Goal: Task Accomplishment & Management: Use online tool/utility

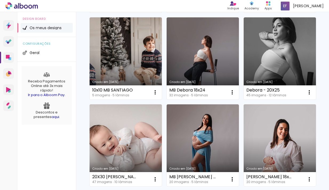
scroll to position [138, 0]
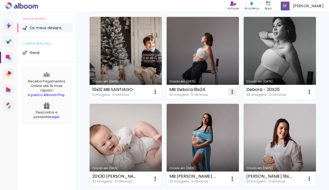
click at [235, 92] on iron-icon at bounding box center [232, 91] width 6 height 6
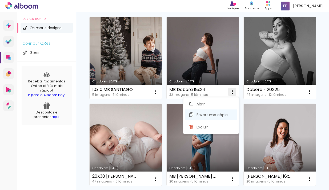
click at [212, 114] on span "Fazer uma cópia" at bounding box center [212, 115] width 31 height 4
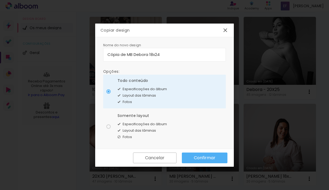
drag, startPoint x: 161, startPoint y: 56, endPoint x: 136, endPoint y: 56, distance: 25.1
click at [136, 56] on input "Cópia de MB Debora 18x24" at bounding box center [165, 54] width 114 height 6
click at [141, 56] on input "Cópia de MB Debora 18x24" at bounding box center [165, 54] width 114 height 6
drag, startPoint x: 148, startPoint y: 56, endPoint x: 94, endPoint y: 55, distance: 54.5
click at [93, 55] on body "link( href="../../bower_components/polymer/polymer.html" rel="import" ) picture…" at bounding box center [164, 95] width 329 height 190
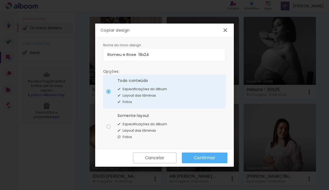
type input "Romeu e Rose 18x24"
type paper-input "Romeu e Rose 18x24"
click at [109, 123] on paper-radio-button "Somente layout Especificações do álbum Layout das lâminas Fotos" at bounding box center [164, 126] width 123 height 34
type paper-radio-button "on"
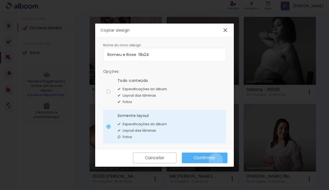
click at [216, 160] on paper-button "Confirmar" at bounding box center [205, 157] width 46 height 11
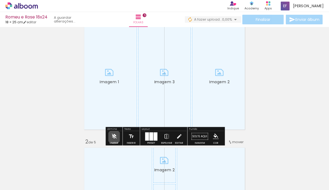
click at [114, 136] on iron-icon at bounding box center [114, 136] width 6 height 11
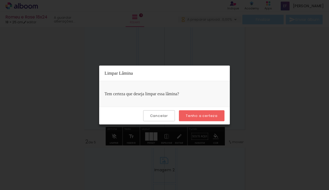
click at [200, 109] on div "Cancelar Tenho a certeza" at bounding box center [164, 116] width 131 height 18
click at [0, 0] on slot "Tenho a certeza" at bounding box center [0, 0] width 0 height 0
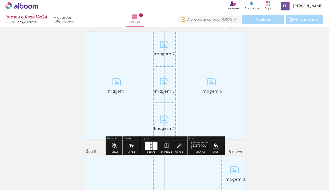
scroll to position [142, 0]
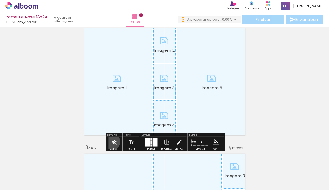
click at [112, 141] on iron-icon at bounding box center [114, 142] width 6 height 11
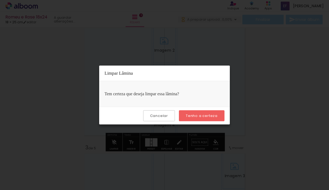
scroll to position [0, 0]
click at [190, 119] on paper-button "Tenho a certeza" at bounding box center [202, 115] width 46 height 11
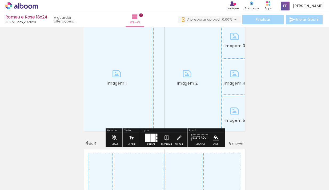
scroll to position [276, 0]
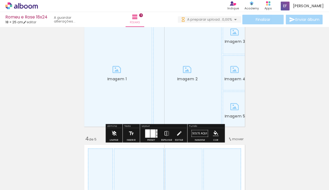
click at [113, 129] on iron-icon at bounding box center [114, 133] width 6 height 11
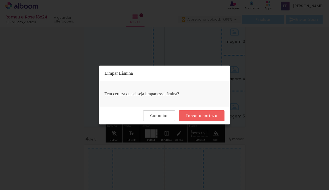
click at [206, 122] on div "Cancelar Tenho a certeza" at bounding box center [164, 116] width 131 height 18
click at [0, 0] on slot "Tenho a certeza" at bounding box center [0, 0] width 0 height 0
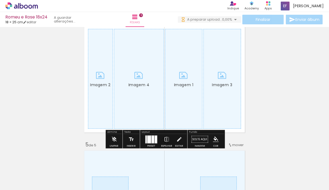
scroll to position [397, 0]
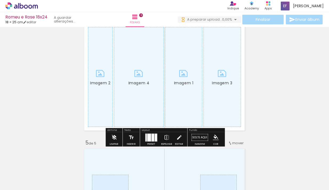
click at [116, 136] on iron-icon at bounding box center [114, 137] width 6 height 11
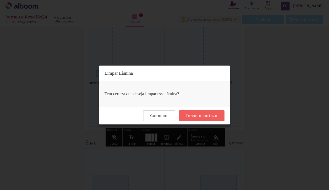
click at [0, 0] on slot "Tenho a certeza" at bounding box center [0, 0] width 0 height 0
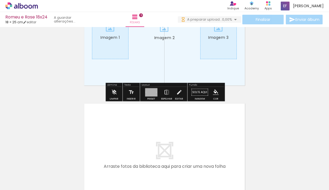
scroll to position [567, 0]
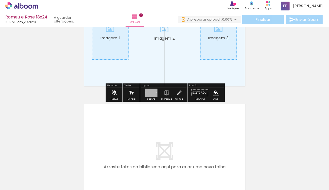
click at [112, 95] on iron-icon at bounding box center [114, 92] width 6 height 11
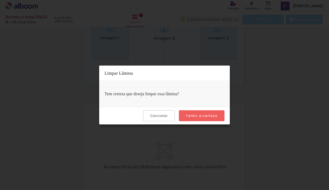
scroll to position [0, 0]
click at [0, 0] on slot "Tenho a certeza" at bounding box center [0, 0] width 0 height 0
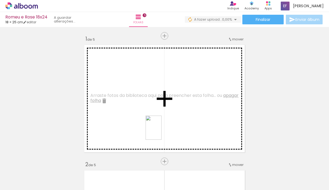
drag, startPoint x: 205, startPoint y: 178, endPoint x: 162, endPoint y: 131, distance: 63.7
click at [162, 131] on quentale-workspace at bounding box center [164, 95] width 329 height 190
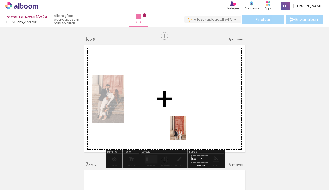
drag, startPoint x: 115, startPoint y: 179, endPoint x: 195, endPoint y: 123, distance: 97.7
click at [195, 123] on quentale-workspace at bounding box center [164, 95] width 329 height 190
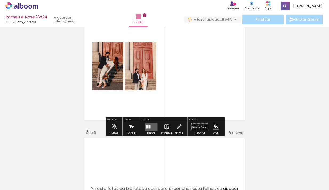
scroll to position [54, 0]
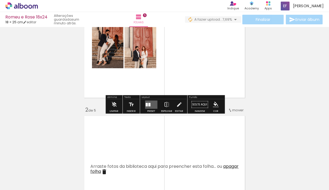
click at [146, 104] on div at bounding box center [147, 104] width 2 height 3
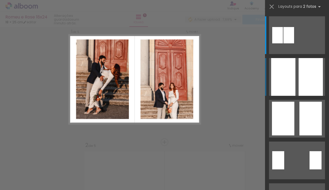
scroll to position [0, 0]
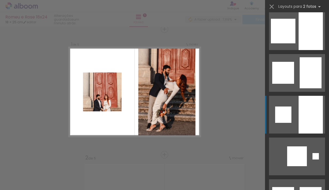
click at [306, 119] on div at bounding box center [311, 115] width 24 height 38
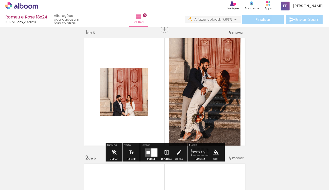
click at [166, 151] on iron-icon at bounding box center [167, 152] width 6 height 11
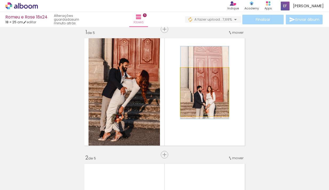
drag, startPoint x: 201, startPoint y: 103, endPoint x: 200, endPoint y: 93, distance: 10.2
click at [200, 93] on div at bounding box center [205, 82] width 48 height 72
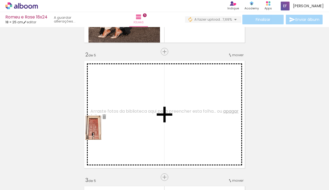
drag, startPoint x: 86, startPoint y: 171, endPoint x: 102, endPoint y: 131, distance: 43.0
click at [102, 131] on quentale-workspace at bounding box center [164, 95] width 329 height 190
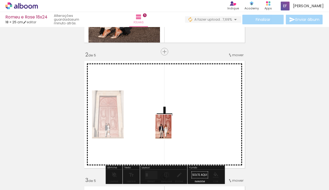
drag, startPoint x: 52, startPoint y: 171, endPoint x: 169, endPoint y: 129, distance: 124.2
click at [169, 129] on quentale-workspace at bounding box center [164, 95] width 329 height 190
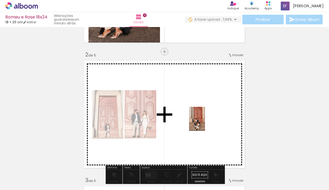
drag, startPoint x: 176, startPoint y: 181, endPoint x: 205, endPoint y: 123, distance: 64.9
click at [205, 123] on quentale-workspace at bounding box center [164, 95] width 329 height 190
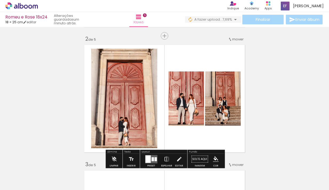
scroll to position [141, 0]
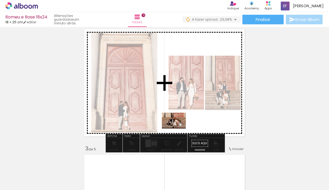
drag, startPoint x: 145, startPoint y: 174, endPoint x: 178, endPoint y: 128, distance: 56.8
click at [178, 128] on quentale-workspace at bounding box center [164, 95] width 329 height 190
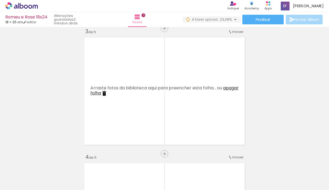
scroll to position [0, 36]
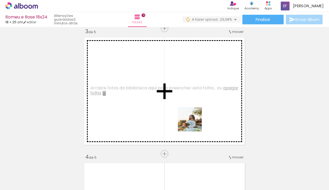
drag, startPoint x: 198, startPoint y: 174, endPoint x: 194, endPoint y: 123, distance: 51.1
click at [194, 123] on quentale-workspace at bounding box center [164, 95] width 329 height 190
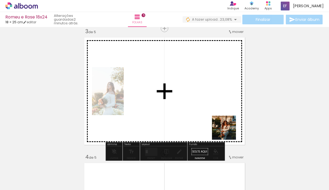
drag, startPoint x: 260, startPoint y: 178, endPoint x: 222, endPoint y: 125, distance: 64.7
click at [222, 125] on quentale-workspace at bounding box center [164, 95] width 329 height 190
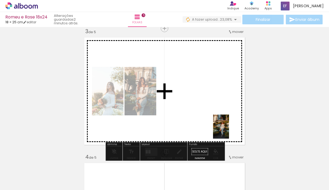
drag, startPoint x: 230, startPoint y: 168, endPoint x: 229, endPoint y: 130, distance: 38.2
click at [229, 130] on quentale-workspace at bounding box center [164, 95] width 329 height 190
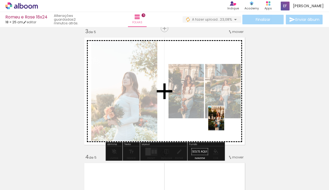
drag, startPoint x: 294, startPoint y: 177, endPoint x: 225, endPoint y: 123, distance: 88.3
click at [225, 123] on quentale-workspace at bounding box center [164, 95] width 329 height 190
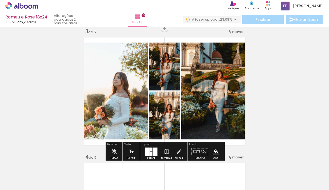
scroll to position [0, 152]
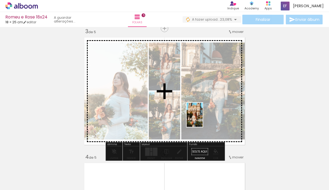
drag, startPoint x: 206, startPoint y: 174, endPoint x: 203, endPoint y: 119, distance: 55.9
click at [203, 119] on quentale-workspace at bounding box center [164, 95] width 329 height 190
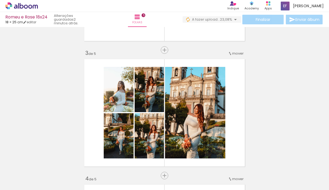
scroll to position [249, 0]
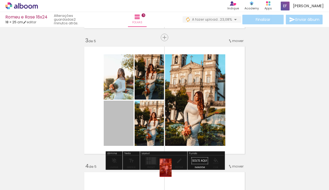
drag, startPoint x: 120, startPoint y: 128, endPoint x: 171, endPoint y: 180, distance: 73.2
click at [172, 180] on quentale-workspace at bounding box center [164, 95] width 329 height 190
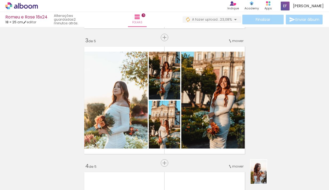
drag, startPoint x: 274, startPoint y: 179, endPoint x: 269, endPoint y: 176, distance: 6.1
click at [269, 176] on div at bounding box center [274, 171] width 18 height 26
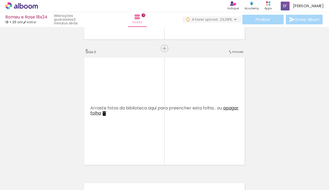
scroll to position [497, 0]
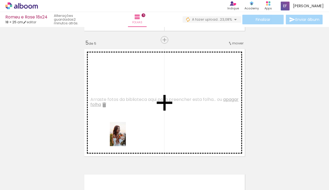
drag, startPoint x: 278, startPoint y: 175, endPoint x: 126, endPoint y: 138, distance: 156.6
click at [126, 138] on quentale-workspace at bounding box center [164, 95] width 329 height 190
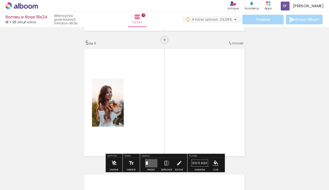
scroll to position [0, 493]
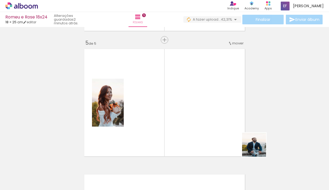
drag, startPoint x: 282, startPoint y: 175, endPoint x: 255, endPoint y: 119, distance: 62.1
click at [255, 119] on quentale-workspace at bounding box center [164, 95] width 329 height 190
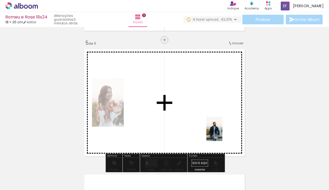
drag, startPoint x: 284, startPoint y: 178, endPoint x: 223, endPoint y: 132, distance: 76.0
click at [223, 133] on quentale-workspace at bounding box center [164, 95] width 329 height 190
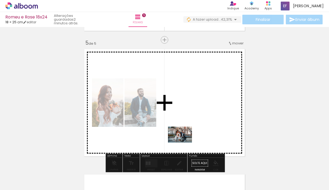
drag, startPoint x: 184, startPoint y: 180, endPoint x: 184, endPoint y: 142, distance: 37.9
click at [184, 142] on quentale-workspace at bounding box center [164, 95] width 329 height 190
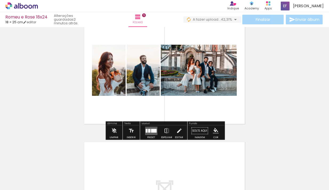
scroll to position [532, 0]
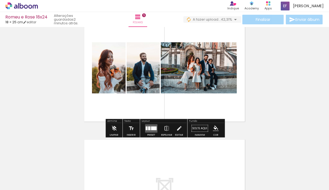
click at [153, 126] on div at bounding box center [154, 128] width 6 height 4
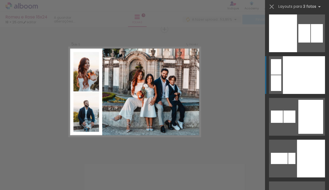
scroll to position [2624, 0]
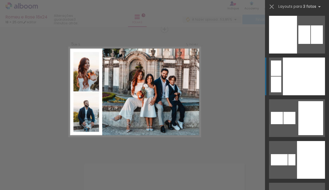
click at [303, 79] on div at bounding box center [304, 76] width 42 height 38
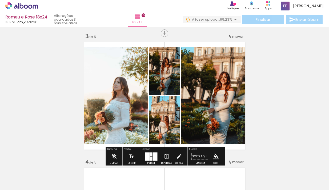
scroll to position [254, 0]
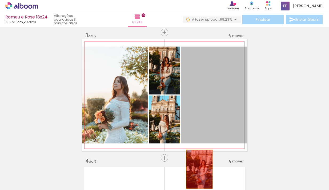
drag, startPoint x: 200, startPoint y: 88, endPoint x: 199, endPoint y: 166, distance: 78.0
click at [199, 166] on quentale-workspace at bounding box center [164, 95] width 329 height 190
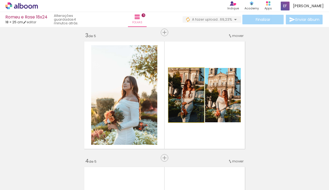
drag, startPoint x: 192, startPoint y: 105, endPoint x: 190, endPoint y: 109, distance: 3.9
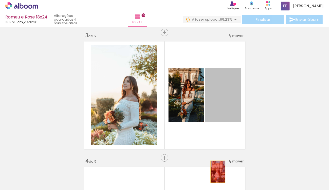
drag, startPoint x: 221, startPoint y: 108, endPoint x: 218, endPoint y: 173, distance: 64.9
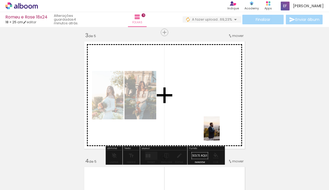
drag, startPoint x: 249, startPoint y: 179, endPoint x: 219, endPoint y: 126, distance: 60.5
click at [219, 126] on quentale-workspace at bounding box center [164, 95] width 329 height 190
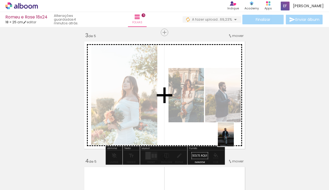
drag, startPoint x: 300, startPoint y: 174, endPoint x: 233, endPoint y: 136, distance: 77.1
click at [232, 136] on quentale-workspace at bounding box center [164, 95] width 329 height 190
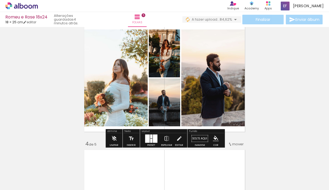
scroll to position [281, 0]
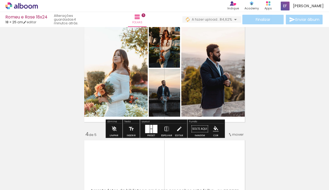
click at [145, 127] on div at bounding box center [147, 128] width 5 height 8
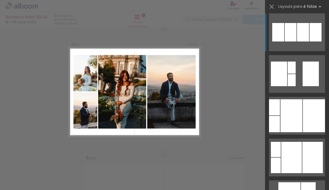
scroll to position [866, 0]
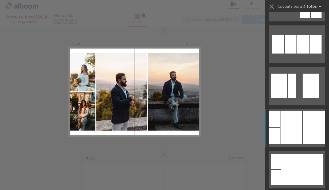
click at [298, 123] on div at bounding box center [292, 127] width 22 height 33
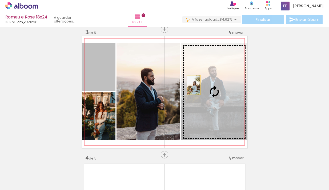
drag, startPoint x: 102, startPoint y: 70, endPoint x: 194, endPoint y: 85, distance: 93.4
click at [0, 0] on slot at bounding box center [0, 0] width 0 height 0
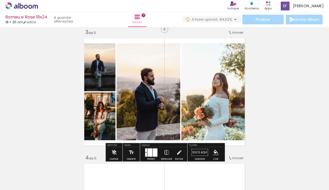
click at [286, 110] on div "Inserir folha 1 de 5 Inserir folha 2 de 5 Inserir folha 3 de 5 Inserir folha 4 …" at bounding box center [164, 148] width 329 height 752
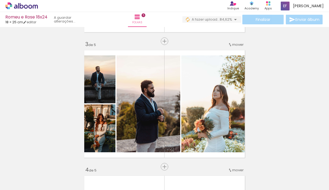
scroll to position [251, 0]
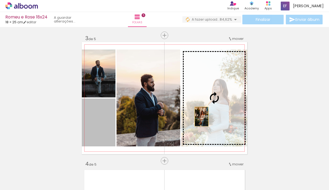
drag, startPoint x: 102, startPoint y: 120, endPoint x: 202, endPoint y: 116, distance: 99.7
click at [0, 0] on slot at bounding box center [0, 0] width 0 height 0
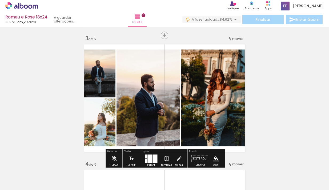
click at [284, 101] on div "Inserir folha 1 de 5 Inserir folha 2 de 5 Inserir folha 3 de 5 Inserir folha 4 …" at bounding box center [164, 154] width 329 height 752
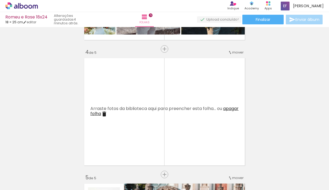
scroll to position [359, 0]
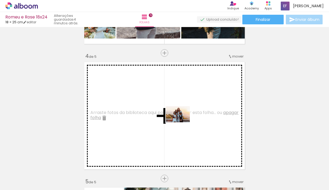
drag, startPoint x: 238, startPoint y: 175, endPoint x: 182, endPoint y: 122, distance: 77.2
click at [182, 122] on quentale-workspace at bounding box center [164, 95] width 329 height 190
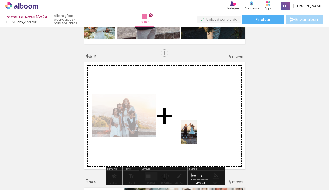
drag, startPoint x: 151, startPoint y: 174, endPoint x: 197, endPoint y: 135, distance: 60.1
click at [197, 135] on quentale-workspace at bounding box center [164, 95] width 329 height 190
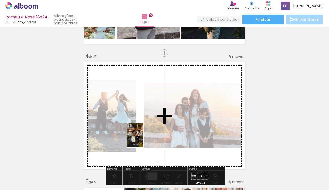
drag, startPoint x: 92, startPoint y: 179, endPoint x: 144, endPoint y: 139, distance: 65.8
click at [144, 139] on quentale-workspace at bounding box center [164, 95] width 329 height 190
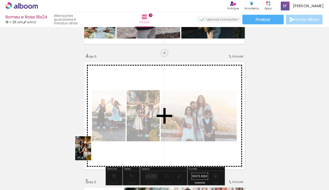
click at [65, 172] on div at bounding box center [59, 171] width 18 height 26
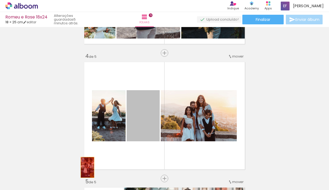
drag, startPoint x: 136, startPoint y: 127, endPoint x: 86, endPoint y: 170, distance: 66.3
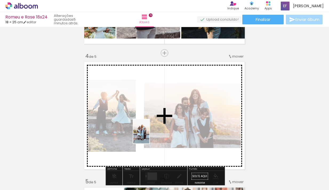
drag, startPoint x: 186, startPoint y: 182, endPoint x: 147, endPoint y: 133, distance: 62.3
click at [147, 133] on quentale-workspace at bounding box center [164, 95] width 329 height 190
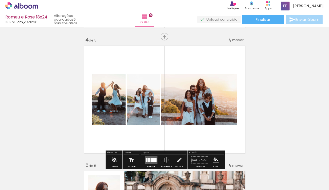
scroll to position [378, 0]
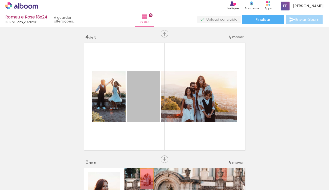
drag, startPoint x: 146, startPoint y: 103, endPoint x: 147, endPoint y: 176, distance: 73.2
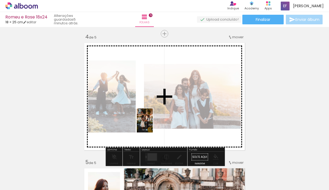
drag, startPoint x: 95, startPoint y: 180, endPoint x: 153, endPoint y: 124, distance: 80.6
click at [153, 124] on quentale-workspace at bounding box center [164, 95] width 329 height 190
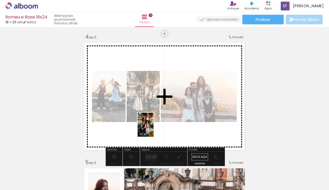
drag, startPoint x: 70, startPoint y: 171, endPoint x: 153, endPoint y: 128, distance: 93.9
click at [154, 128] on quentale-workspace at bounding box center [164, 95] width 329 height 190
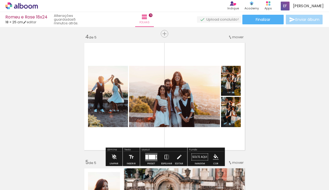
scroll to position [0, 347]
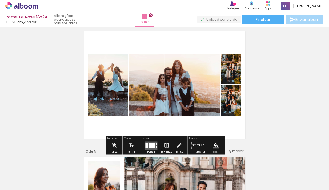
scroll to position [390, 0]
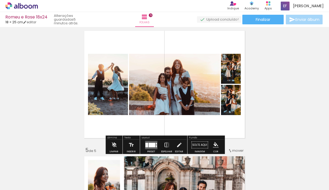
click at [150, 145] on div at bounding box center [152, 144] width 7 height 5
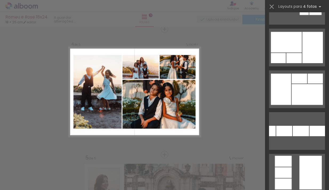
scroll to position [8380, 0]
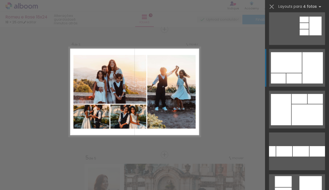
click at [308, 77] on div at bounding box center [313, 67] width 21 height 31
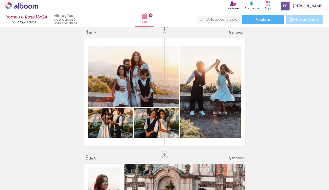
scroll to position [0, 471]
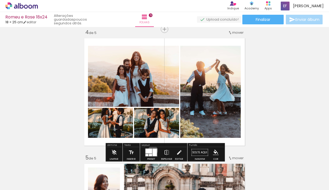
click at [153, 150] on div at bounding box center [155, 151] width 4 height 7
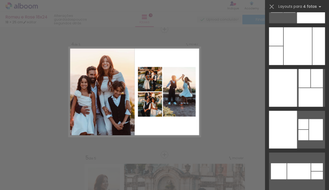
scroll to position [10121, 0]
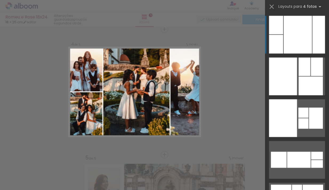
click at [297, 42] on div at bounding box center [298, 35] width 28 height 38
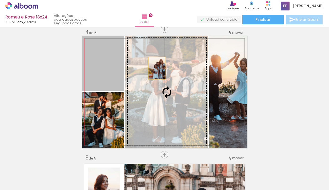
drag, startPoint x: 117, startPoint y: 64, endPoint x: 157, endPoint y: 68, distance: 40.0
click at [0, 0] on slot at bounding box center [0, 0] width 0 height 0
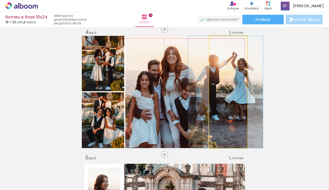
click at [237, 86] on quentale-photo at bounding box center [229, 92] width 38 height 112
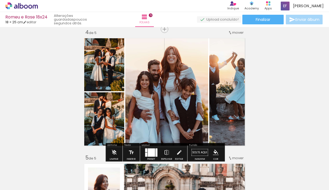
scroll to position [0, 435]
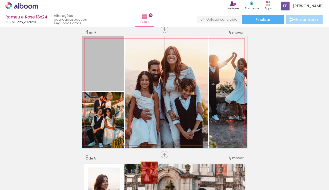
drag, startPoint x: 109, startPoint y: 62, endPoint x: 150, endPoint y: 173, distance: 118.3
click at [150, 173] on quentale-workspace at bounding box center [164, 95] width 329 height 190
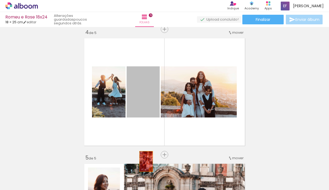
drag, startPoint x: 141, startPoint y: 96, endPoint x: 148, endPoint y: 171, distance: 75.3
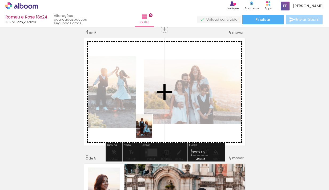
drag, startPoint x: 67, startPoint y: 174, endPoint x: 152, endPoint y: 130, distance: 95.3
click at [152, 130] on quentale-workspace at bounding box center [164, 95] width 329 height 190
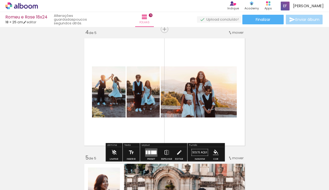
click at [153, 150] on div at bounding box center [154, 152] width 6 height 4
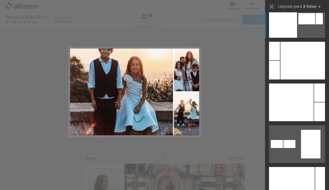
scroll to position [7907, 0]
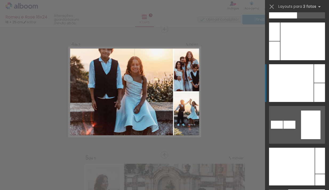
click at [298, 91] on div at bounding box center [291, 83] width 45 height 38
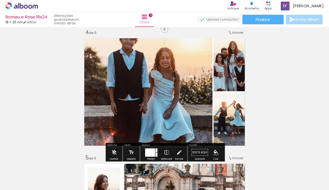
click at [268, 89] on div "Inserir folha 1 de 5 Inserir folha 2 de 5 Inserir folha 3 de 5 Inserir folha 4 …" at bounding box center [164, 23] width 329 height 752
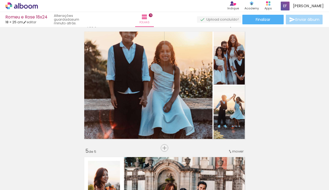
scroll to position [355, 0]
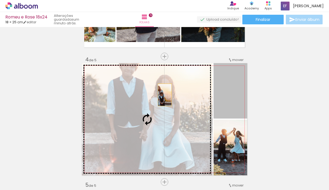
drag, startPoint x: 229, startPoint y: 86, endPoint x: 165, endPoint y: 94, distance: 64.8
click at [0, 0] on slot at bounding box center [0, 0] width 0 height 0
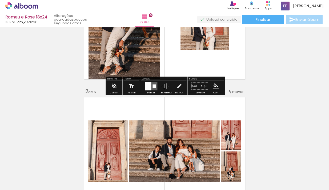
scroll to position [73, 0]
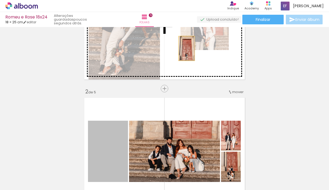
drag, startPoint x: 120, startPoint y: 134, endPoint x: 184, endPoint y: 49, distance: 107.0
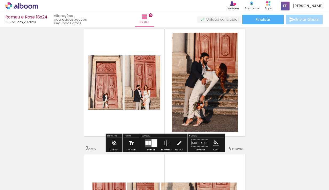
scroll to position [15, 0]
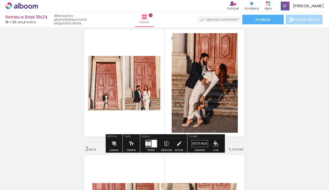
click at [152, 141] on div at bounding box center [154, 142] width 5 height 7
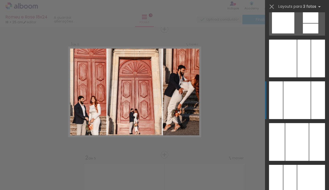
scroll to position [2803, 0]
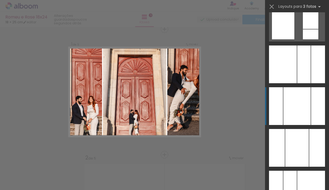
click at [298, 111] on div at bounding box center [297, 106] width 27 height 38
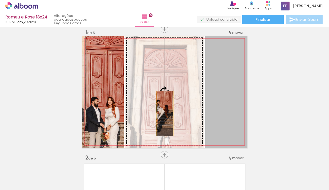
drag, startPoint x: 233, startPoint y: 113, endPoint x: 166, endPoint y: 113, distance: 67.5
click at [0, 0] on slot at bounding box center [0, 0] width 0 height 0
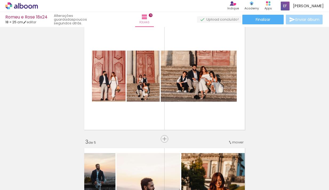
scroll to position [155, 0]
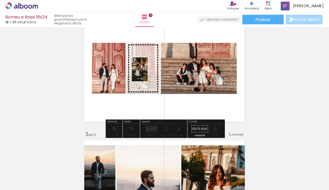
drag, startPoint x: 155, startPoint y: 178, endPoint x: 148, endPoint y: 73, distance: 105.1
click at [148, 73] on quentale-workspace at bounding box center [164, 95] width 329 height 190
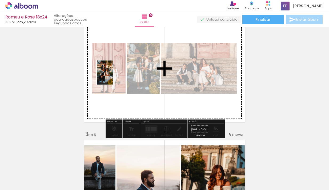
drag, startPoint x: 122, startPoint y: 176, endPoint x: 112, endPoint y: 76, distance: 100.3
click at [112, 76] on quentale-workspace at bounding box center [164, 95] width 329 height 190
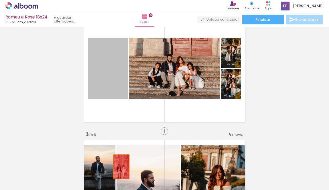
drag, startPoint x: 109, startPoint y: 73, endPoint x: 122, endPoint y: 166, distance: 94.3
click at [122, 166] on quentale-workspace at bounding box center [164, 95] width 329 height 190
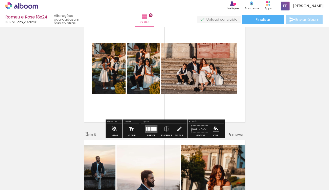
click at [154, 126] on quentale-layouter at bounding box center [151, 128] width 12 height 8
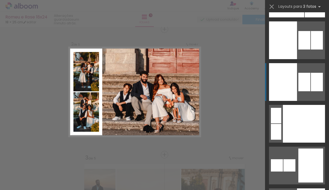
scroll to position [2582, 0]
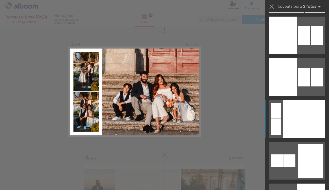
click at [298, 121] on div at bounding box center [304, 119] width 42 height 38
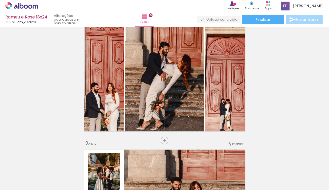
scroll to position [0, 0]
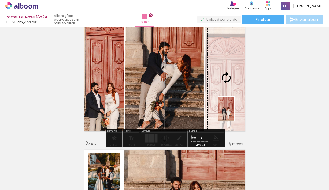
drag, startPoint x: 53, startPoint y: 176, endPoint x: 234, endPoint y: 113, distance: 191.7
click at [234, 113] on quentale-workspace at bounding box center [164, 95] width 329 height 190
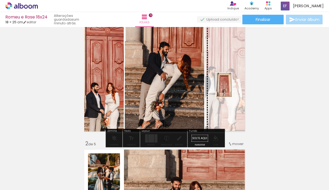
drag, startPoint x: 88, startPoint y: 179, endPoint x: 232, endPoint y: 89, distance: 170.7
click at [232, 89] on quentale-workspace at bounding box center [164, 95] width 329 height 190
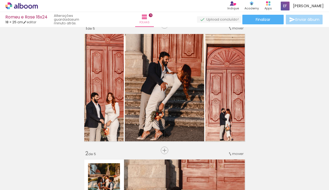
scroll to position [16, 0]
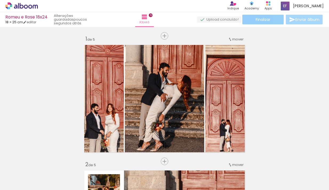
click at [257, 18] on span "Finalizar" at bounding box center [263, 20] width 15 height 4
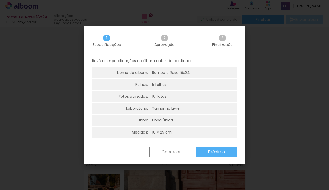
click at [0, 0] on slot "Próximo" at bounding box center [0, 0] width 0 height 0
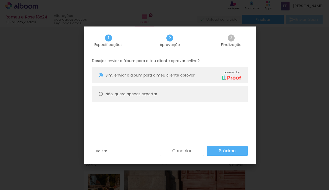
click at [0, 0] on slot "Não, quero apenas exportar" at bounding box center [0, 0] width 0 height 0
type paper-radio-button "on"
click at [217, 149] on paper-button "Próximo" at bounding box center [227, 151] width 41 height 10
type input "Alta, 300 DPI"
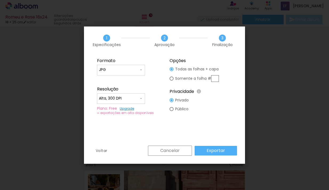
click at [0, 0] on slot "Exportar" at bounding box center [0, 0] width 0 height 0
